Goal: Navigation & Orientation: Understand site structure

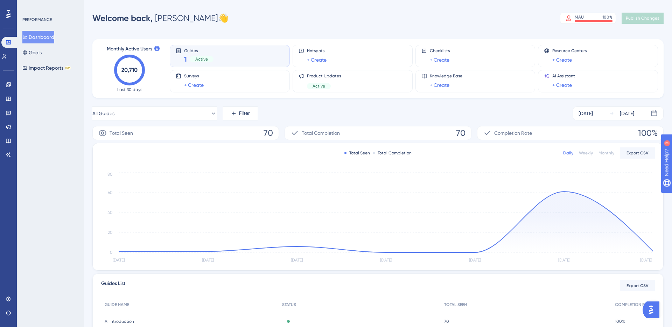
click at [357, 135] on div "Total Completion 70" at bounding box center [378, 133] width 187 height 14
click at [323, 134] on span "Total Completion" at bounding box center [321, 133] width 38 height 8
click at [461, 136] on span "70" at bounding box center [460, 132] width 9 height 11
click at [243, 59] on div "Guides 1 Active" at bounding box center [230, 56] width 108 height 16
click at [590, 19] on div "MAU 100 %" at bounding box center [594, 17] width 38 height 6
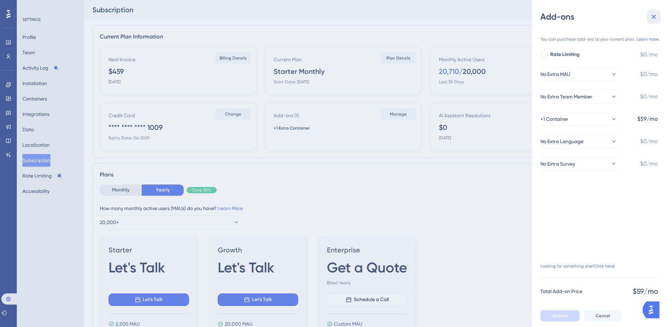
click at [656, 15] on icon at bounding box center [654, 17] width 5 height 5
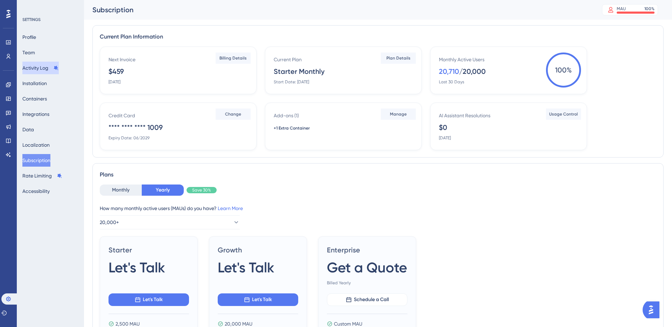
click at [51, 69] on button "Activity Log" at bounding box center [40, 68] width 36 height 13
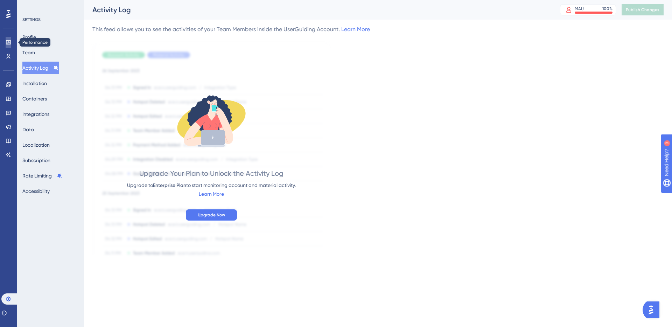
click at [8, 44] on icon at bounding box center [9, 43] width 6 height 6
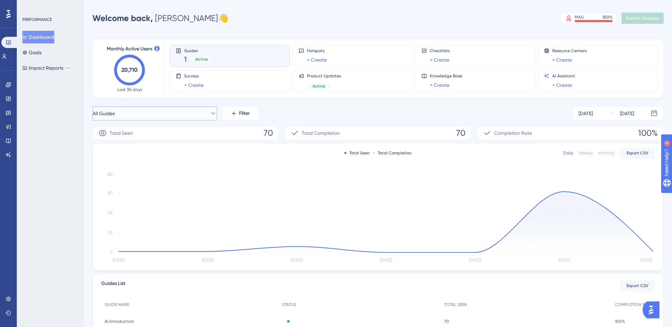
click at [210, 112] on icon at bounding box center [213, 113] width 7 height 7
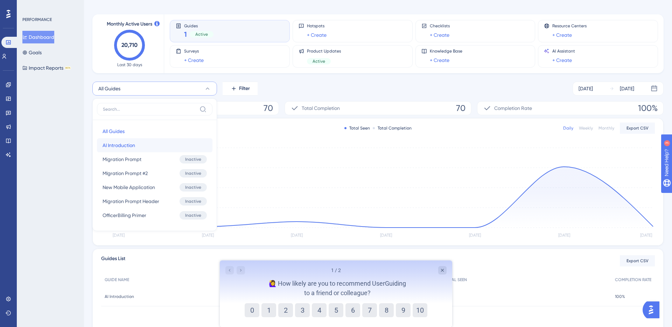
click at [181, 145] on button "AI Introduction AI Introduction" at bounding box center [155, 145] width 116 height 14
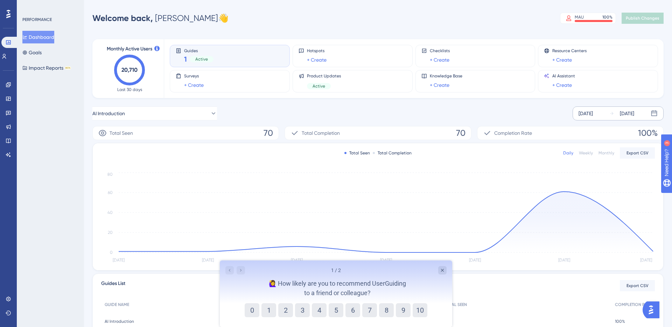
click at [626, 114] on div "[DATE]" at bounding box center [627, 113] width 14 height 8
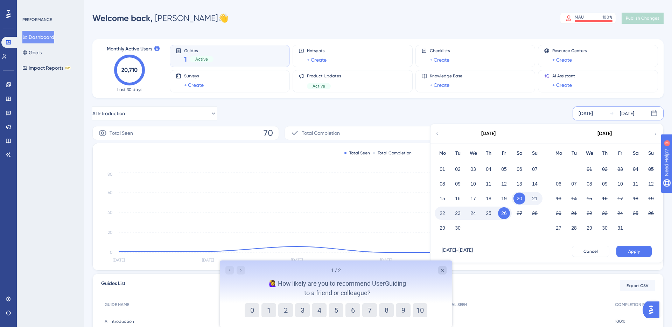
click at [530, 111] on div "AI Introduction [DATE] [DATE] [DATE] Mo Tu We Th Fr Sa Su 01 02 03 04 05 06 07 …" at bounding box center [377, 113] width 571 height 14
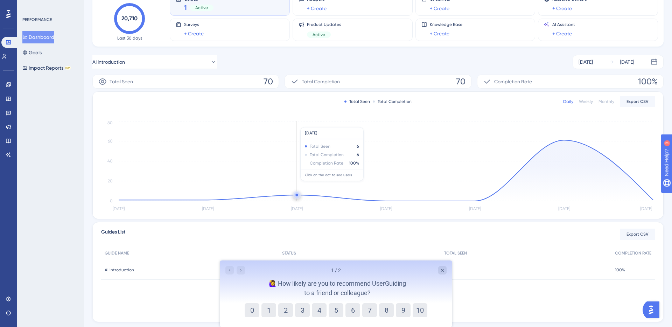
scroll to position [52, 0]
click at [503, 58] on div "AI Introduction [DATE] [DATE]" at bounding box center [377, 62] width 571 height 14
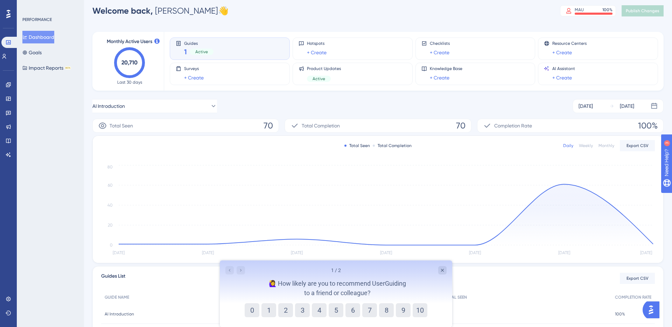
scroll to position [0, 0]
